Goal: Subscribe to service/newsletter

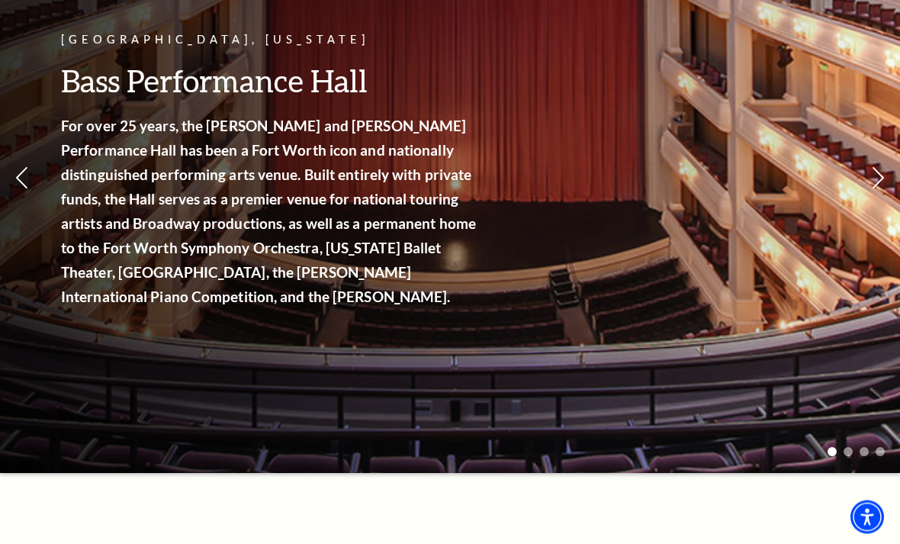
scroll to position [203, 0]
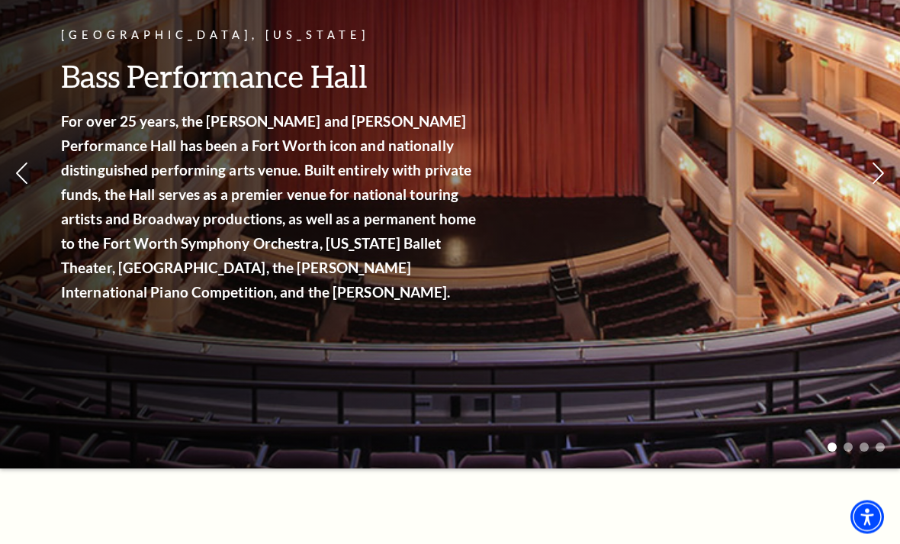
click at [500, 289] on link "View Full Calendar" at bounding box center [449, 294] width 169 height 60
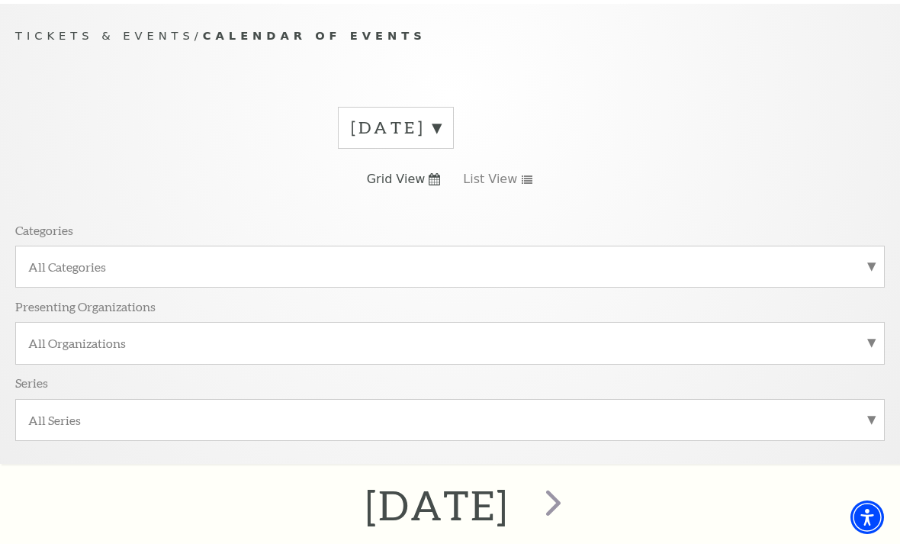
scroll to position [136, 0]
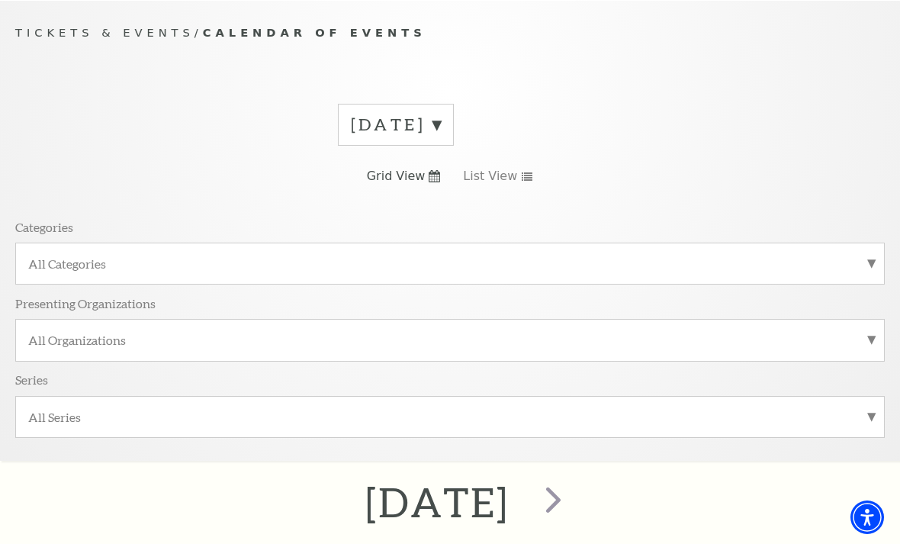
click at [853, 262] on label "All Categories" at bounding box center [450, 264] width 844 height 16
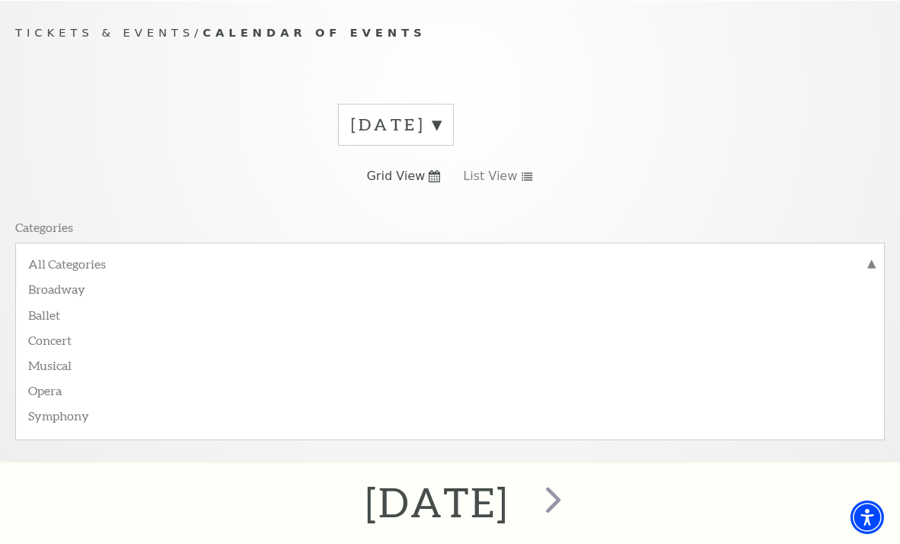
click at [69, 285] on label "Broadway" at bounding box center [450, 287] width 844 height 25
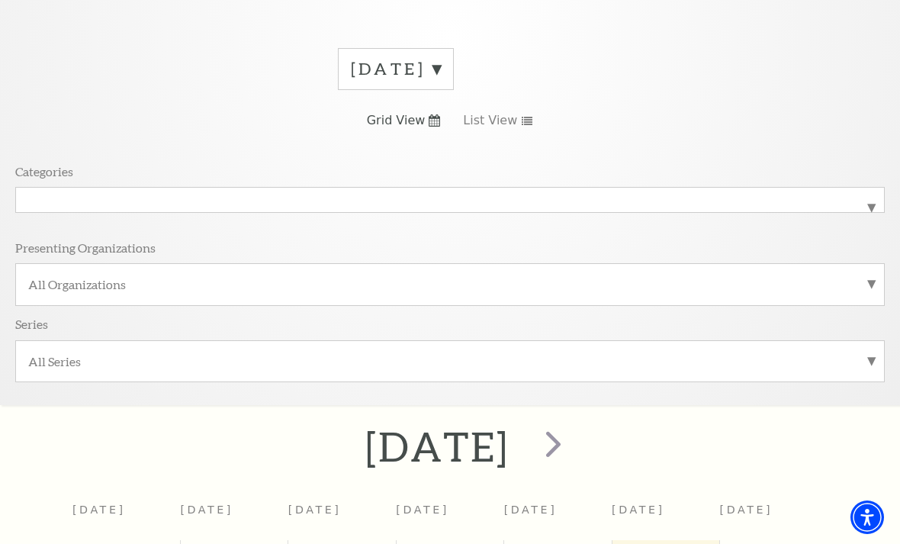
scroll to position [496, 0]
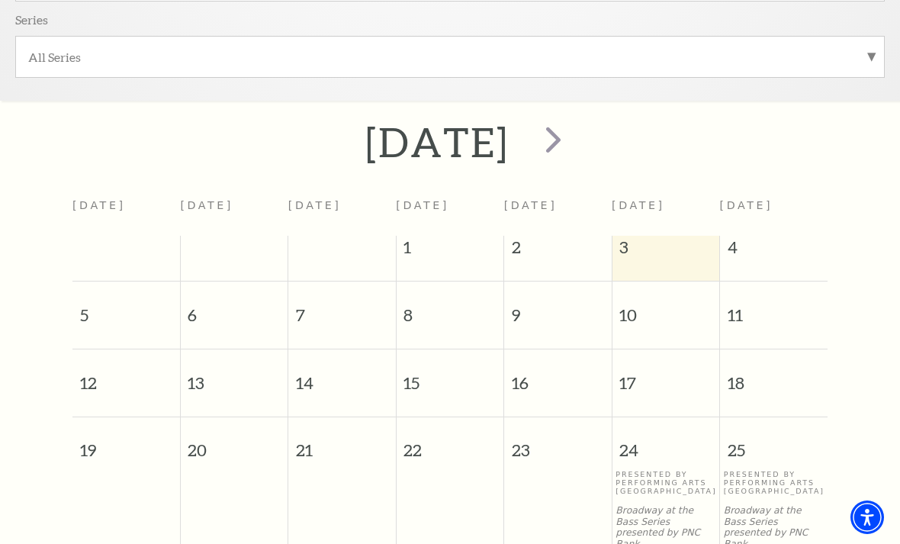
click at [575, 140] on span "next" at bounding box center [553, 139] width 43 height 43
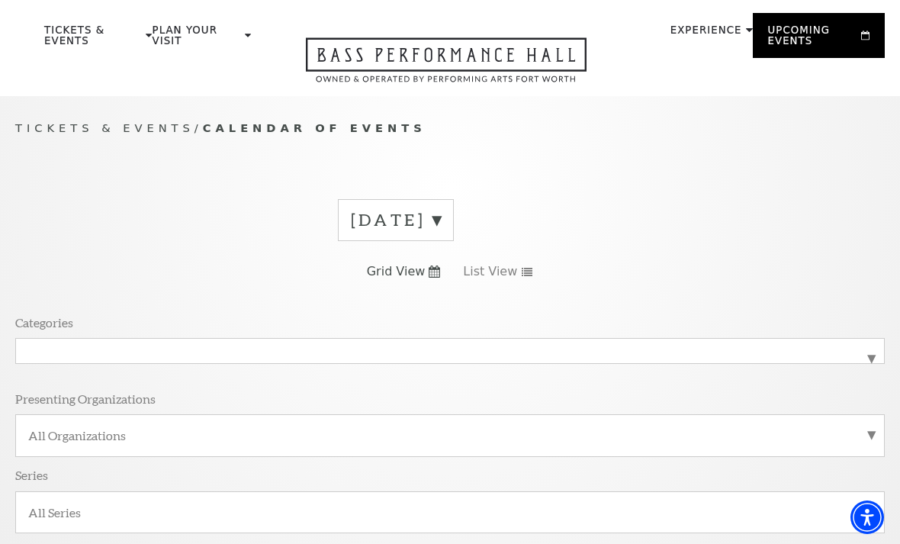
scroll to position [0, 0]
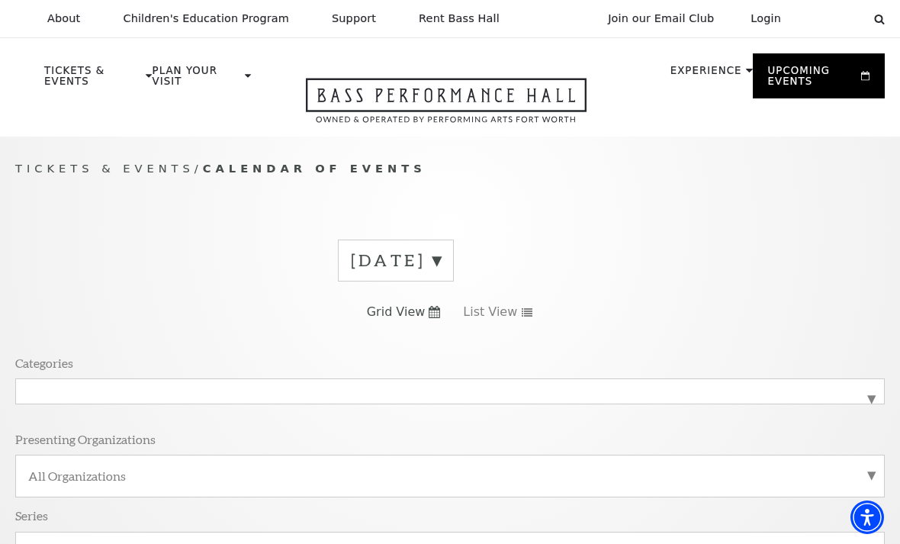
click at [166, 200] on link "Broadway At The Bass presented by PNC Bank" at bounding box center [117, 227] width 121 height 57
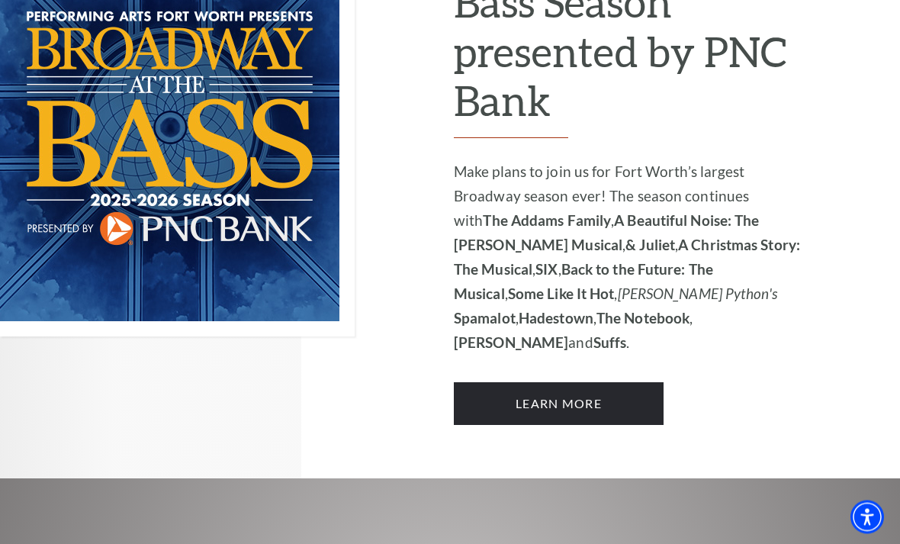
scroll to position [1154, 0]
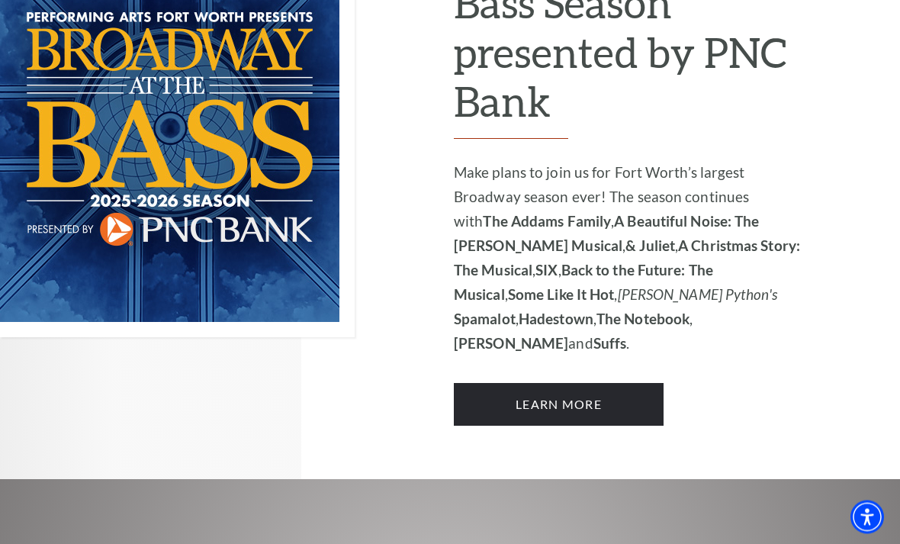
click at [634, 384] on link "Learn More" at bounding box center [559, 405] width 210 height 43
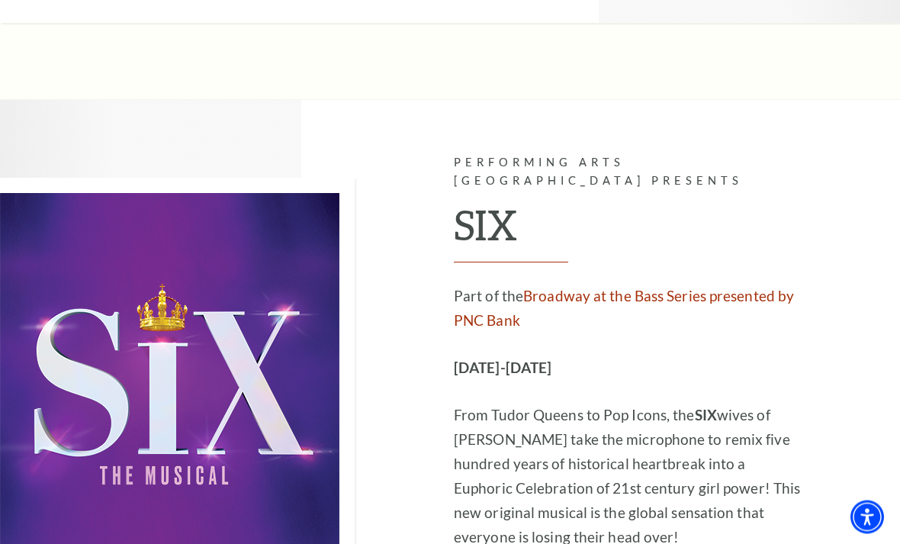
scroll to position [4975, 0]
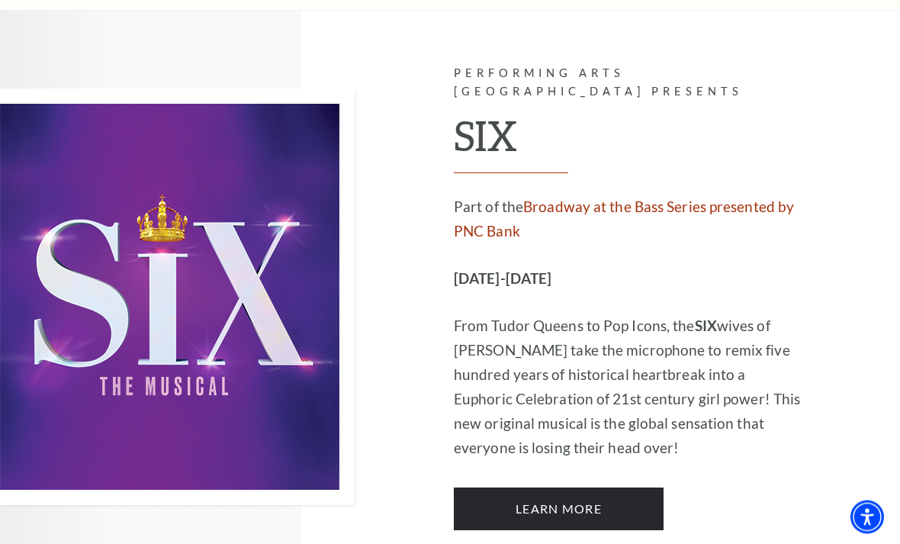
click at [613, 488] on link "Learn More" at bounding box center [559, 509] width 210 height 43
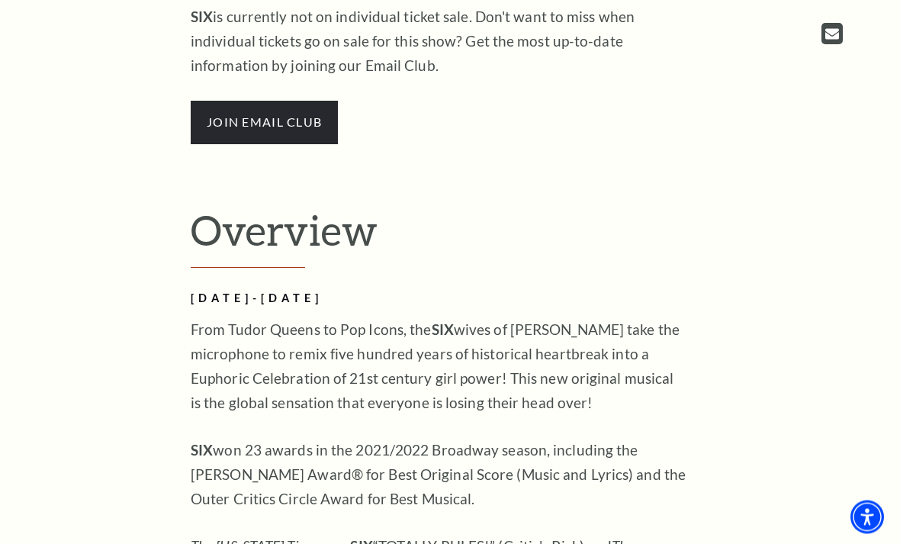
scroll to position [917, 0]
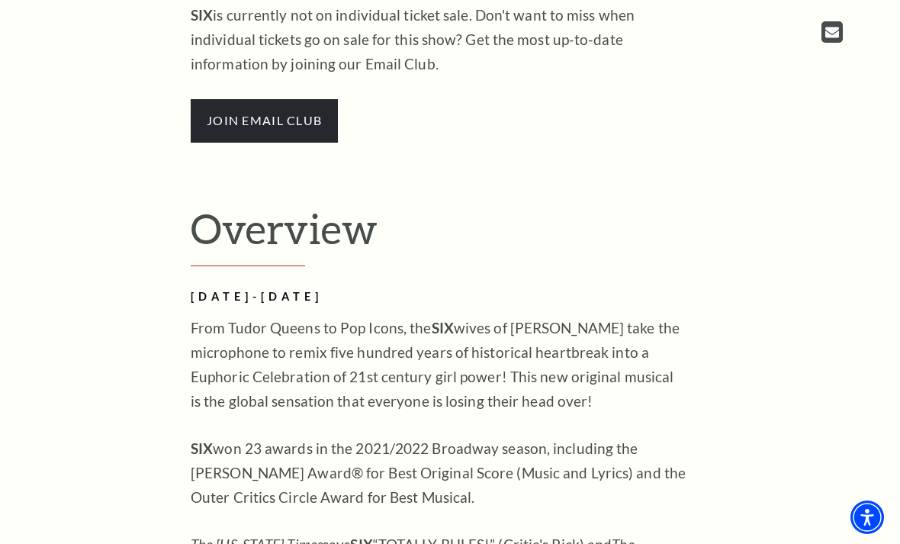
click at [226, 142] on span "join email club" at bounding box center [264, 120] width 147 height 43
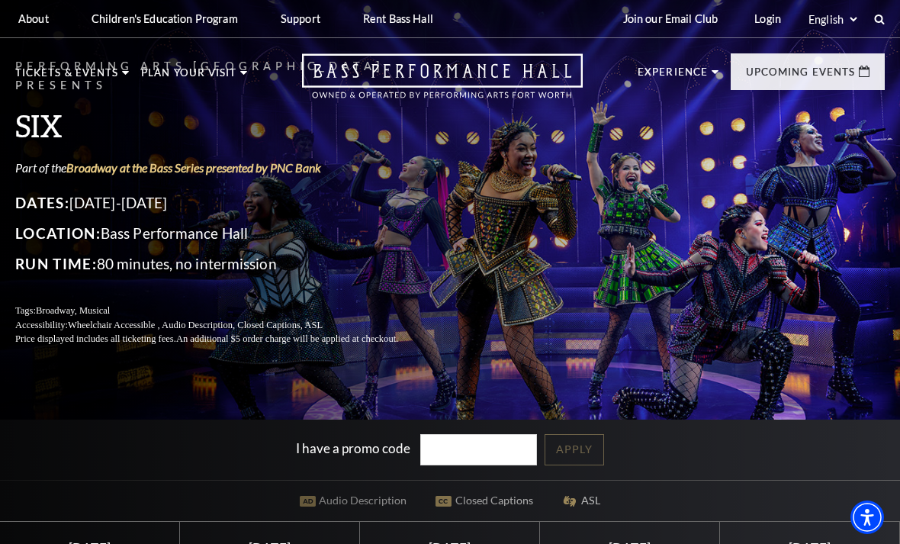
scroll to position [966, 0]
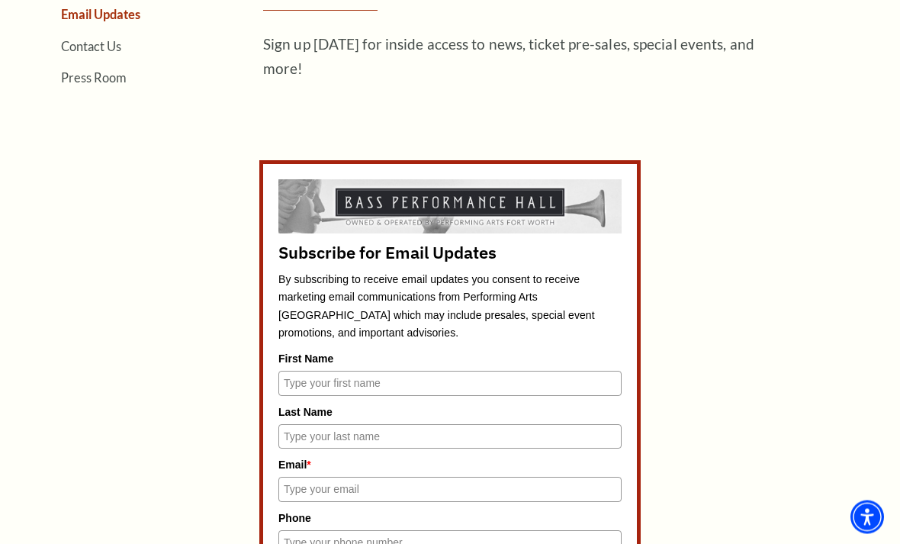
click at [548, 390] on input "First Name" at bounding box center [449, 384] width 343 height 24
type input "Monica"
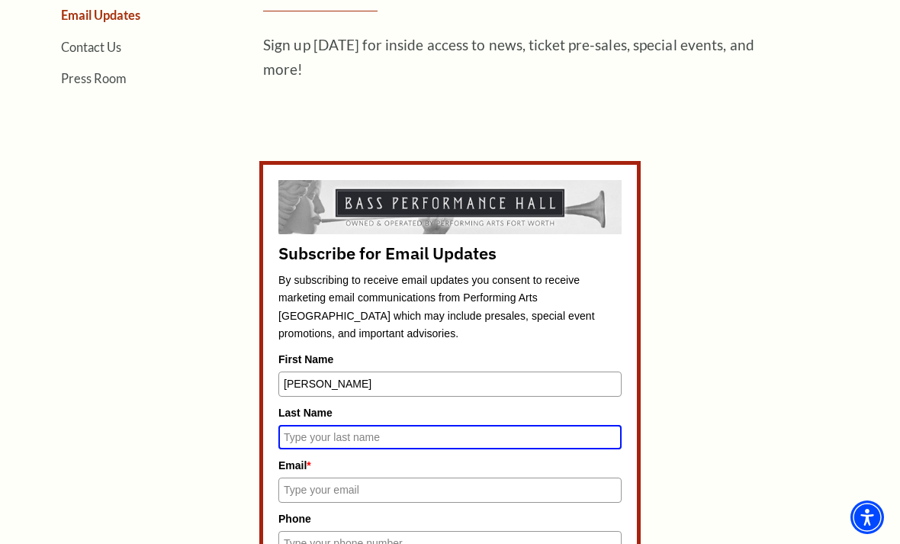
type input "Studzinski"
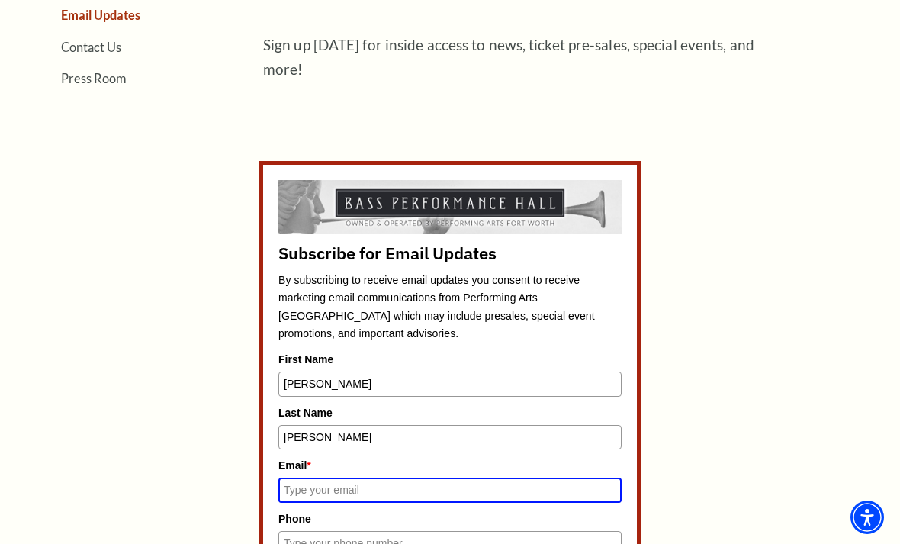
type input "mnoto@hotmail.com"
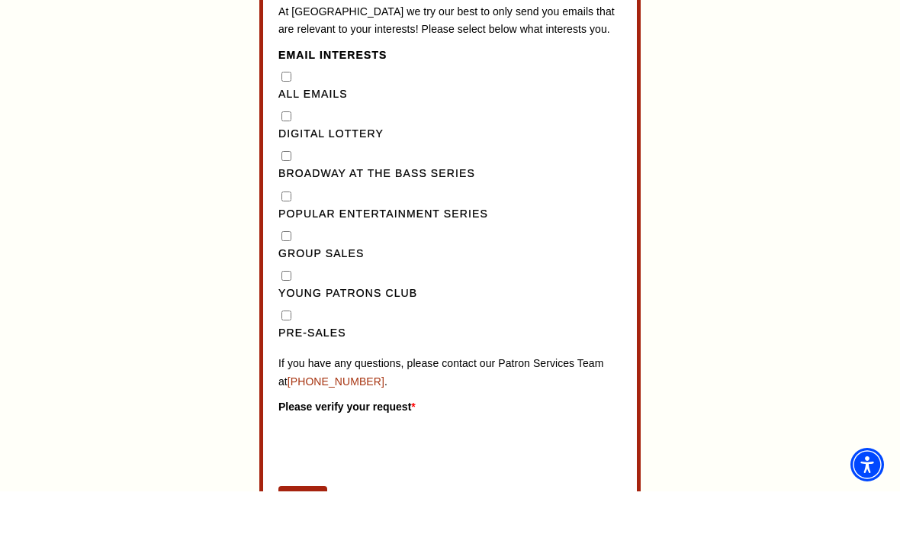
scroll to position [1169, 0]
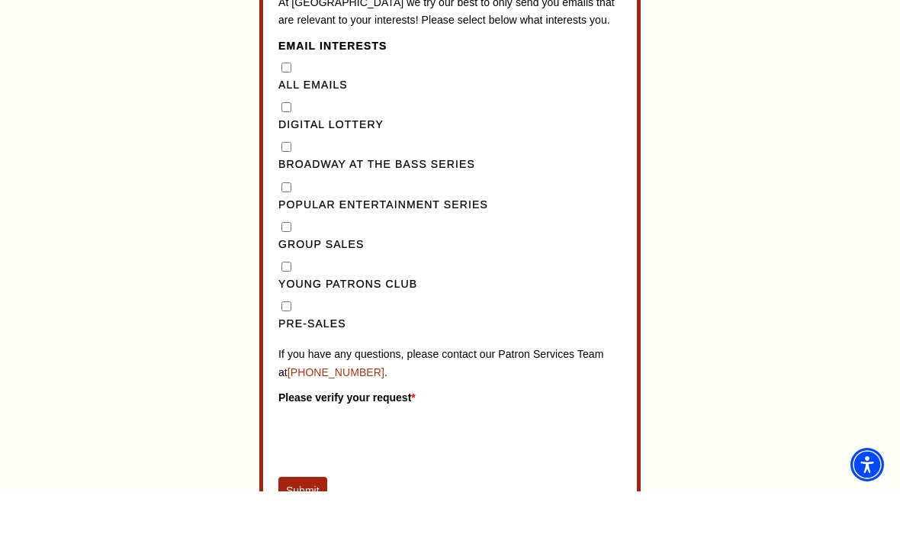
type input "4692226897"
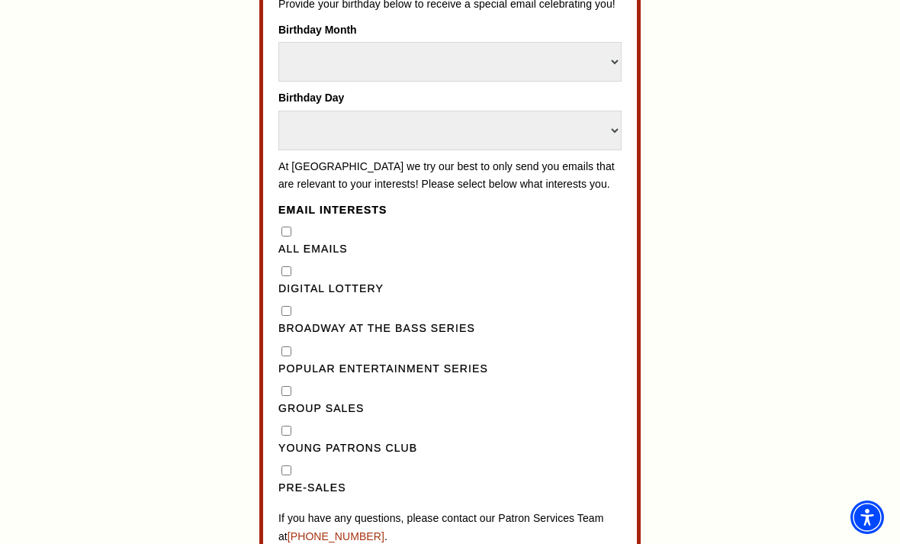
scroll to position [1057, 0]
click at [287, 227] on Emails"] "All Emails" at bounding box center [287, 232] width 10 height 10
checkbox Emails"] "true"
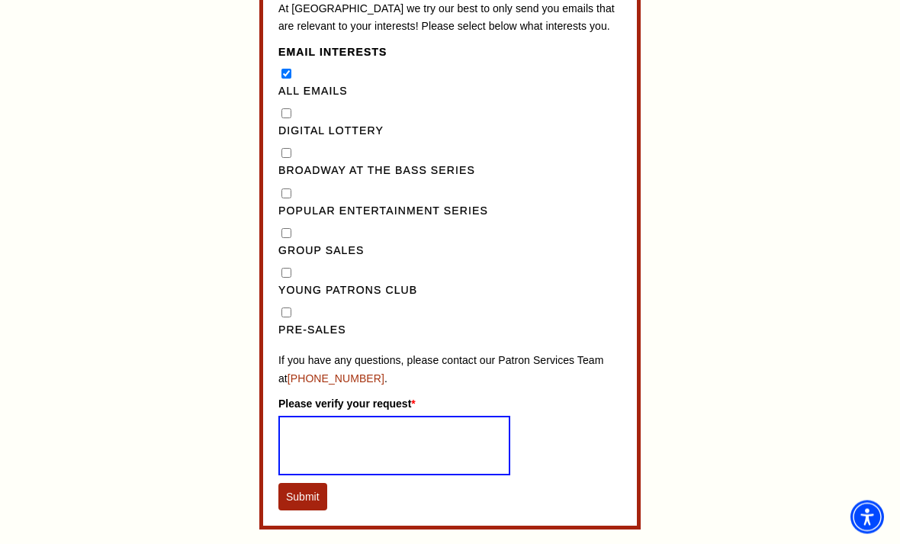
scroll to position [1215, 0]
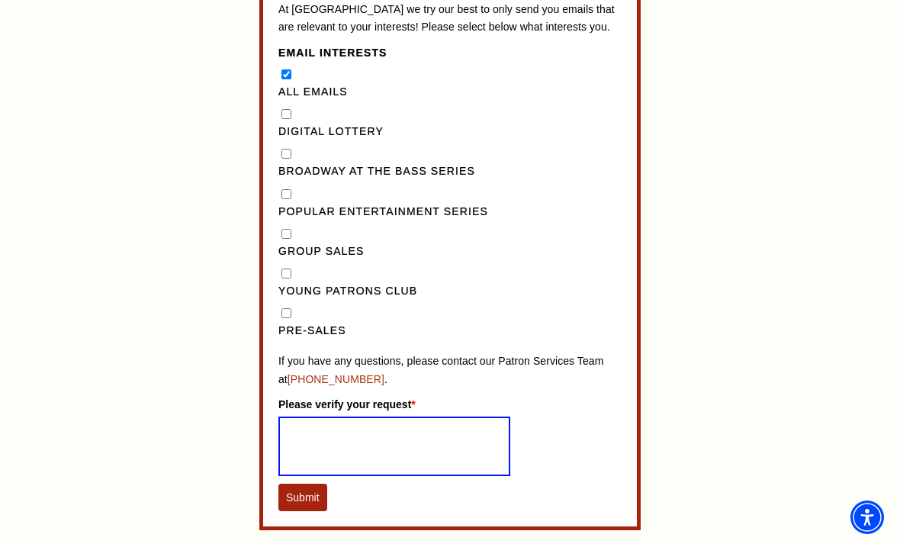
click at [317, 484] on button "Submit" at bounding box center [302, 497] width 49 height 27
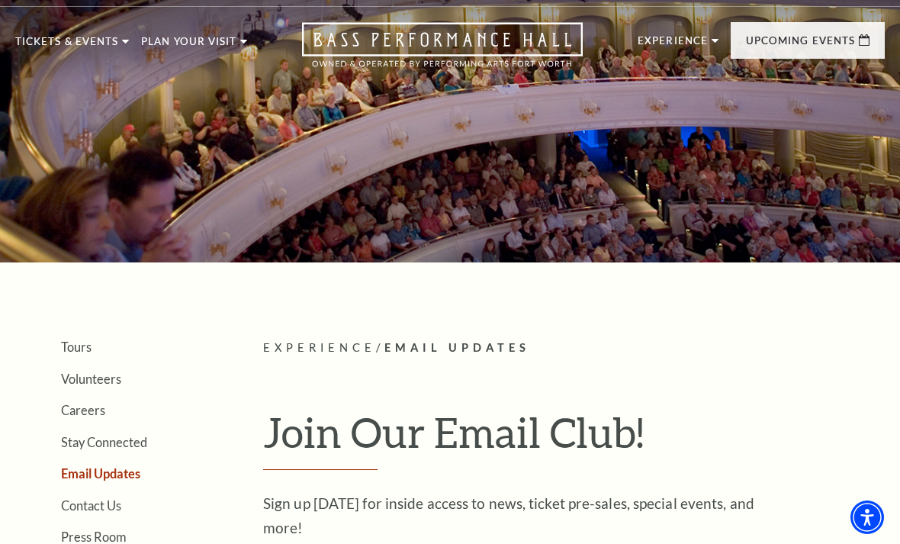
scroll to position [0, 0]
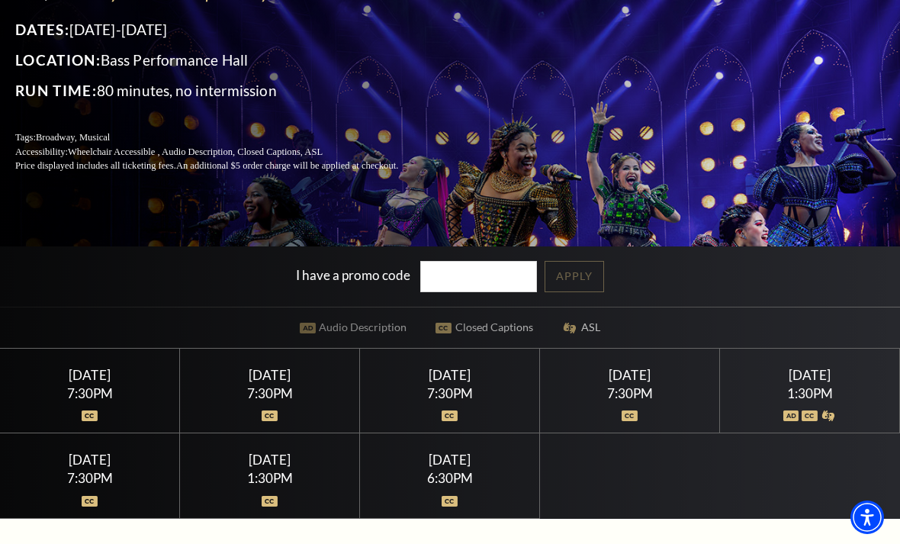
scroll to position [172, 0]
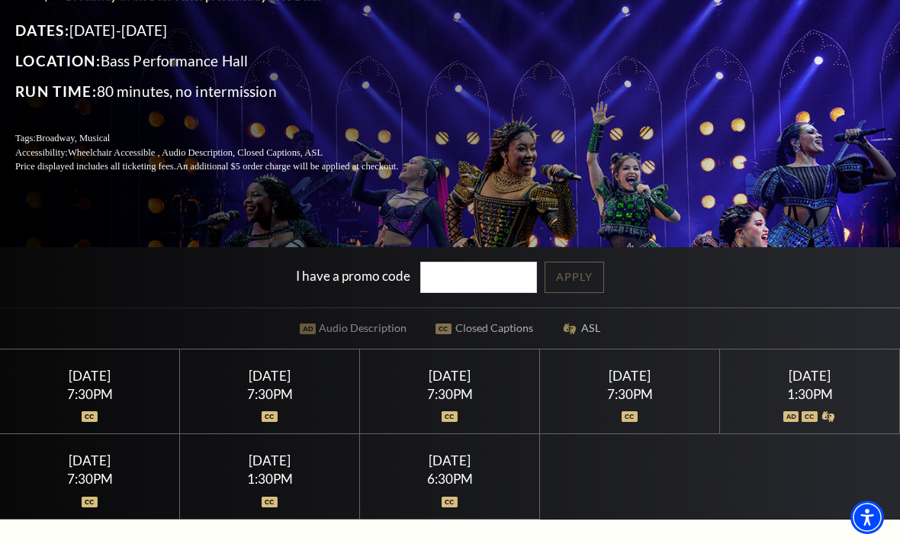
click at [465, 293] on input "I have a promo code" at bounding box center [479, 277] width 118 height 31
click at [470, 293] on input "I have a promo code" at bounding box center [479, 277] width 118 height 31
paste input "25HOWARD"
click at [565, 293] on link "Apply" at bounding box center [575, 277] width 60 height 31
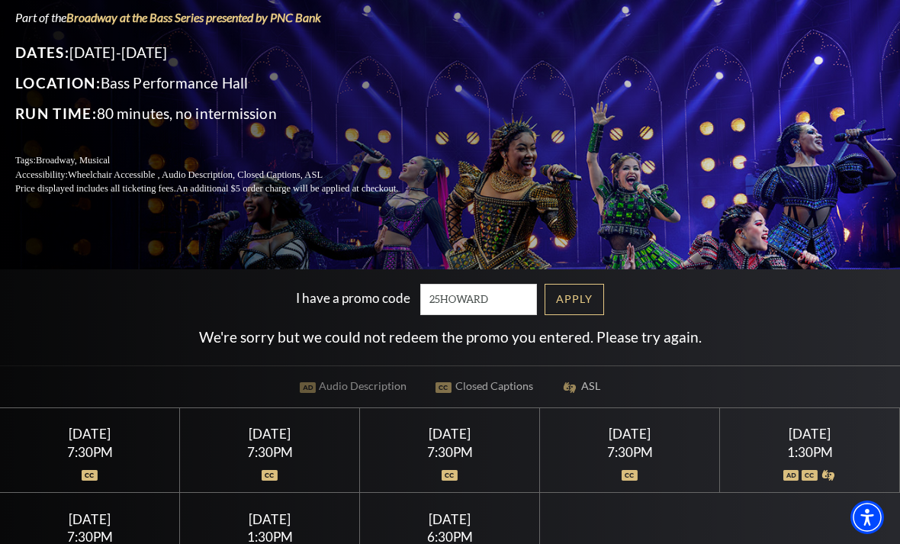
scroll to position [0, 0]
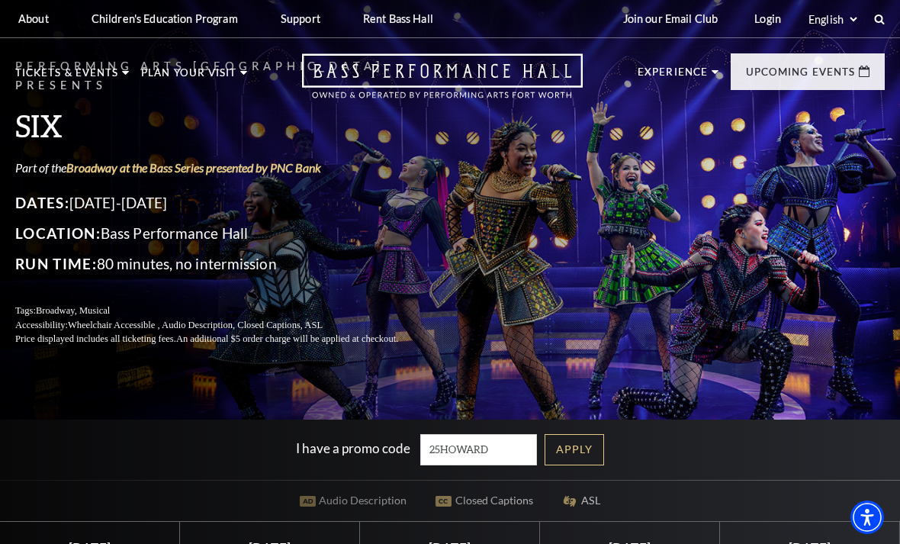
click at [875, 6] on div "Join our Email Club Login Select: English Español" at bounding box center [748, 18] width 274 height 37
click at [496, 465] on input "25HOWARD" at bounding box center [479, 449] width 118 height 31
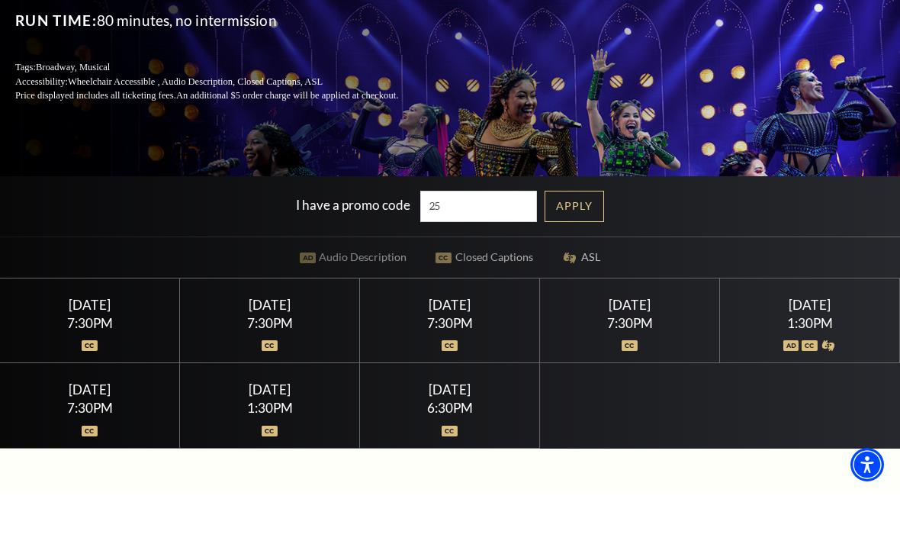
type input "2"
click at [565, 243] on link "Apply" at bounding box center [575, 258] width 60 height 31
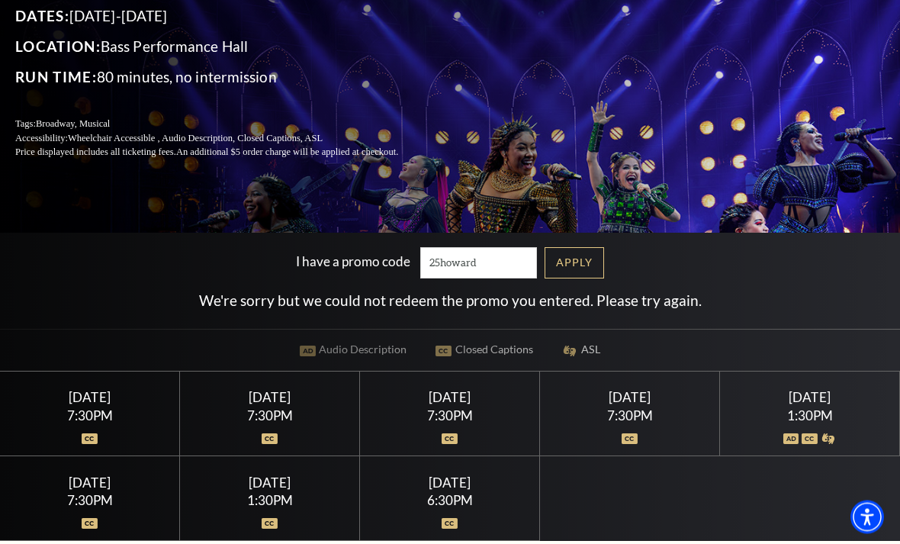
scroll to position [187, 0]
click at [487, 278] on input "25howard" at bounding box center [479, 262] width 118 height 31
type input "25HOWARD"
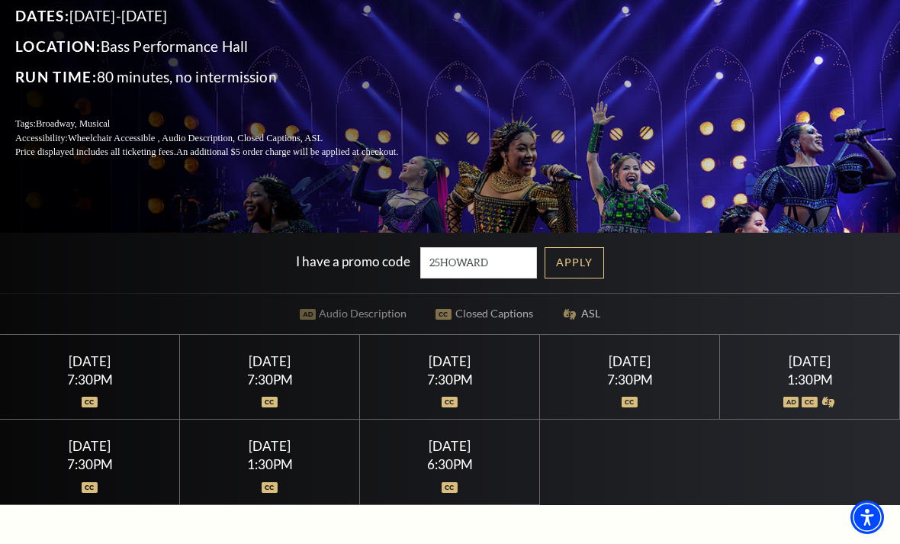
click at [565, 278] on link "Apply" at bounding box center [575, 262] width 60 height 31
click at [748, 4] on div "Performing Arts Fort Worth Presents SIX Part of the Broadway at the Bass Series…" at bounding box center [450, 15] width 900 height 320
